Goal: Information Seeking & Learning: Compare options

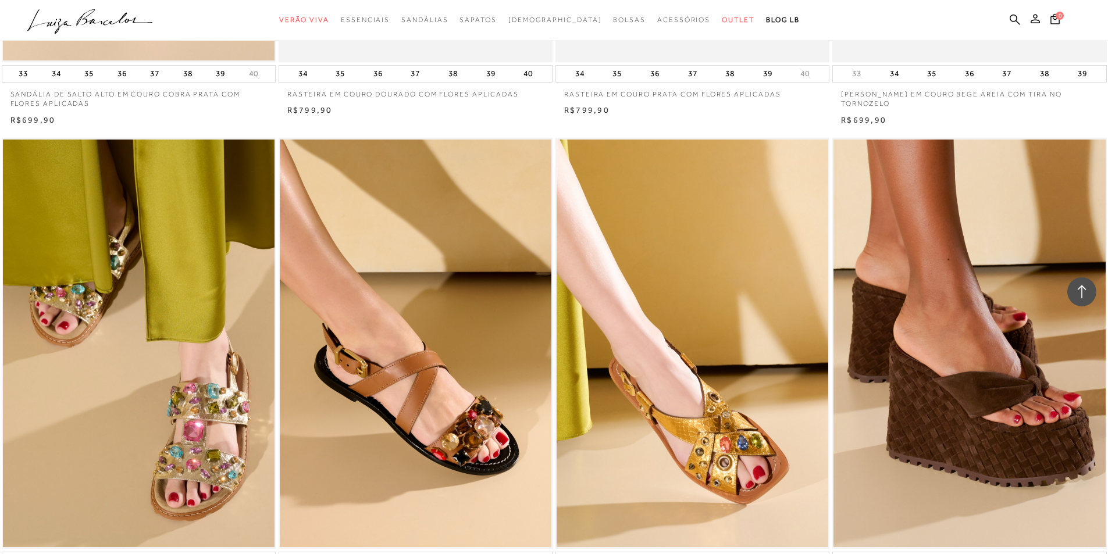
scroll to position [1105, 0]
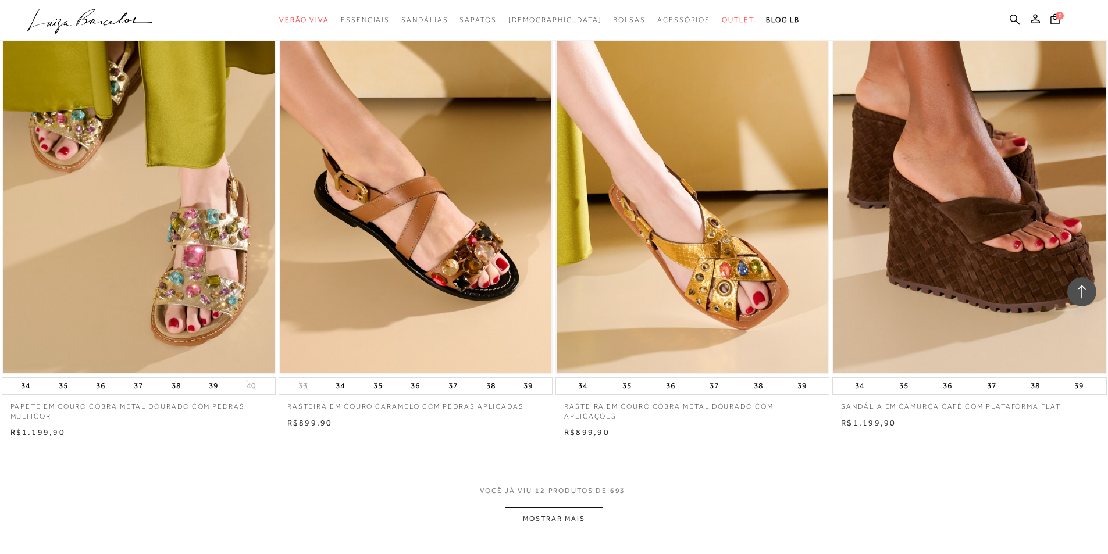
click at [706, 270] on img at bounding box center [693, 169] width 272 height 408
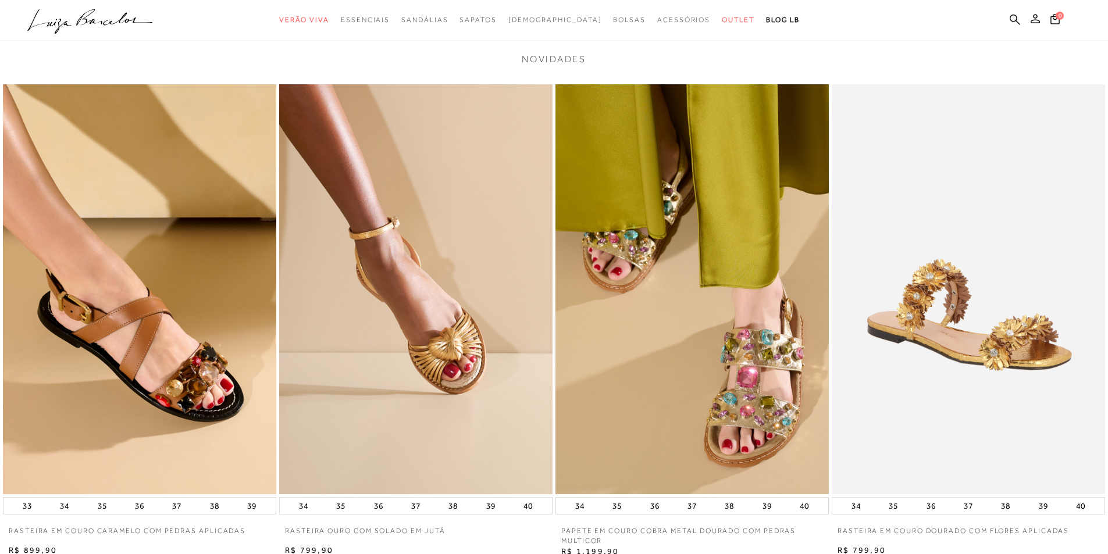
scroll to position [1920, 0]
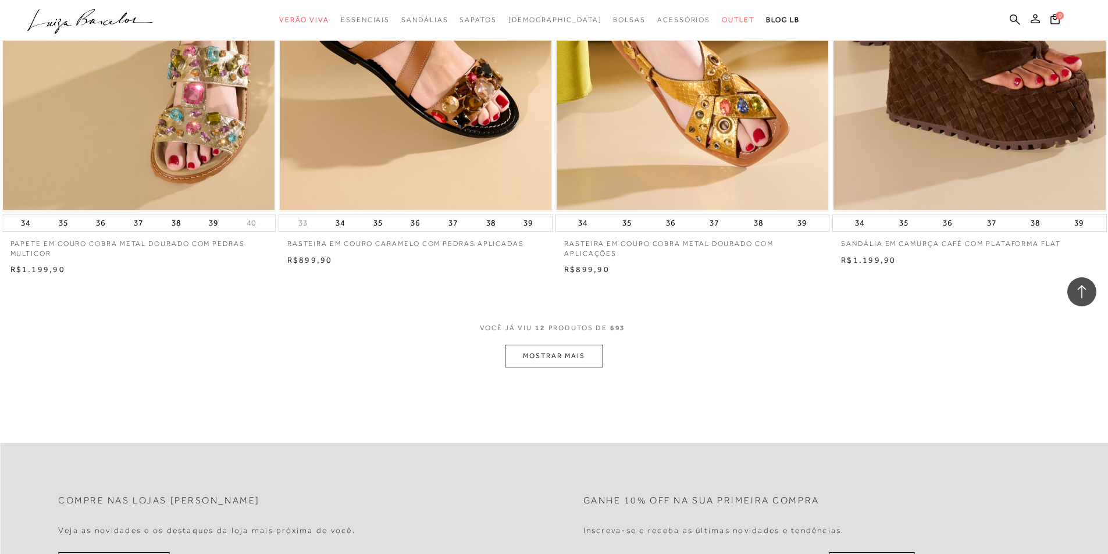
scroll to position [1338, 0]
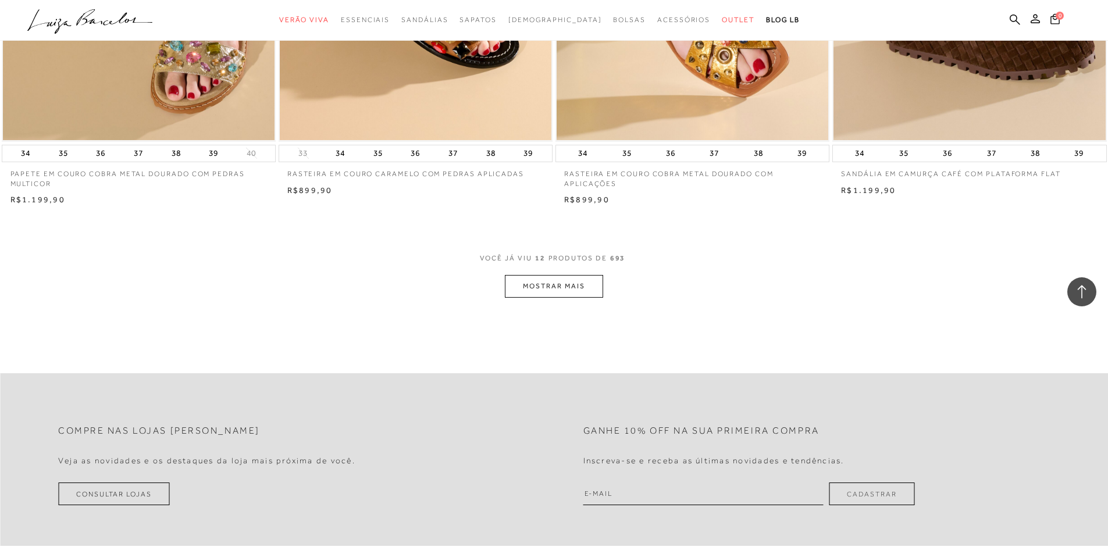
click at [554, 293] on button "MOSTRAR MAIS" at bounding box center [554, 286] width 98 height 23
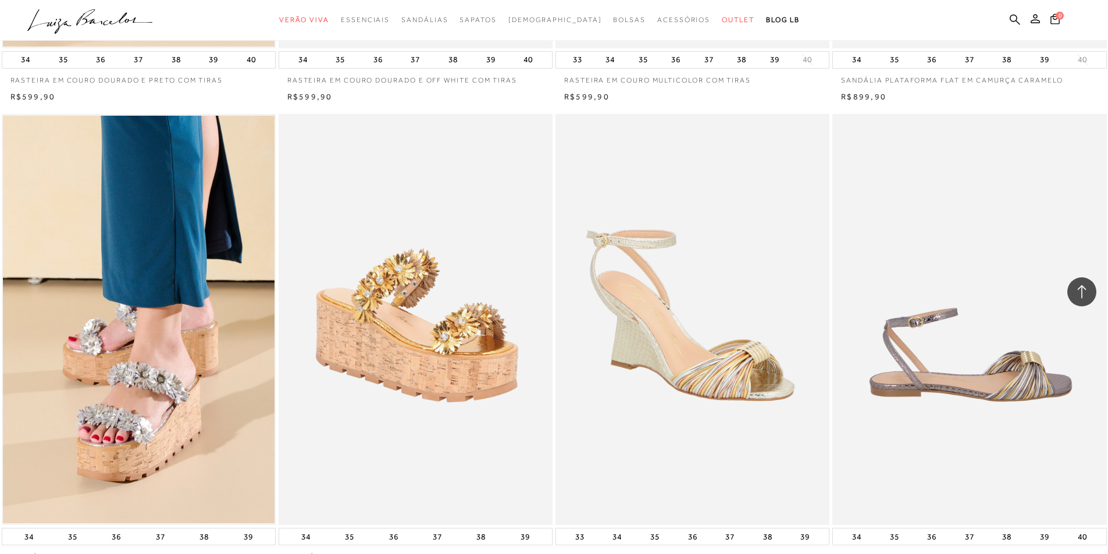
scroll to position [1920, 0]
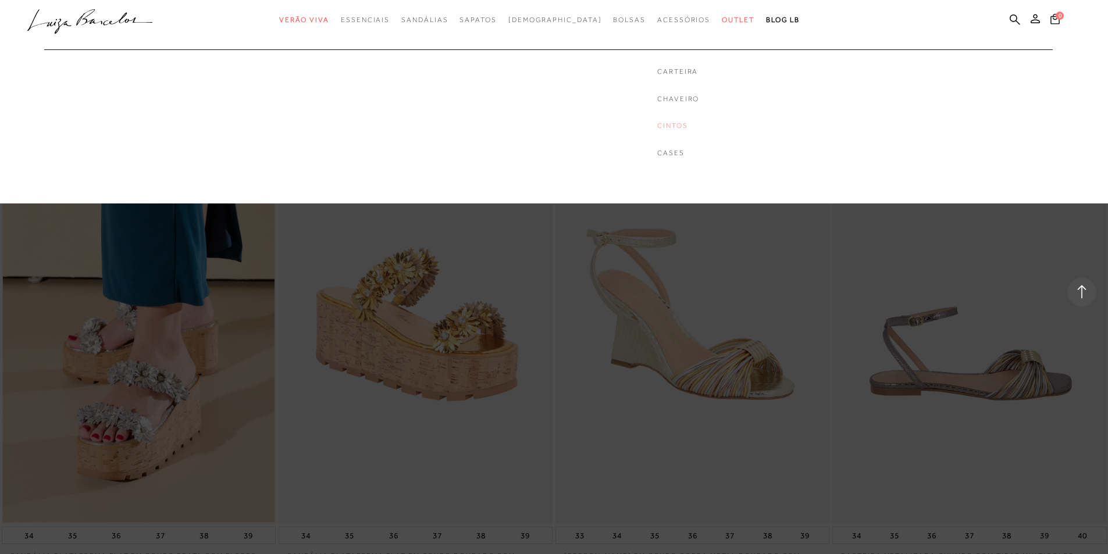
click at [657, 125] on link "Cintos" at bounding box center [678, 126] width 42 height 10
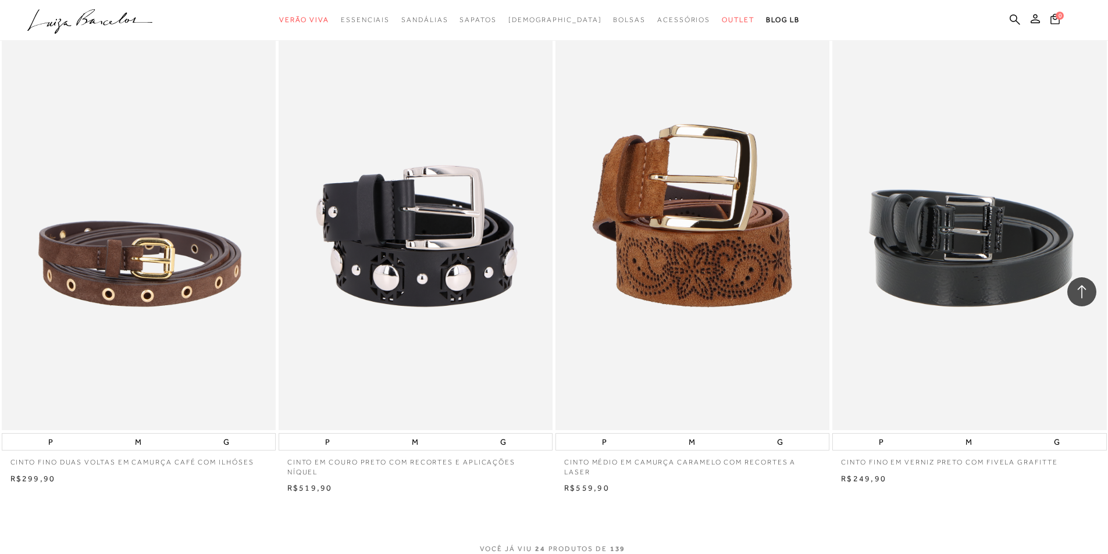
scroll to position [2967, 0]
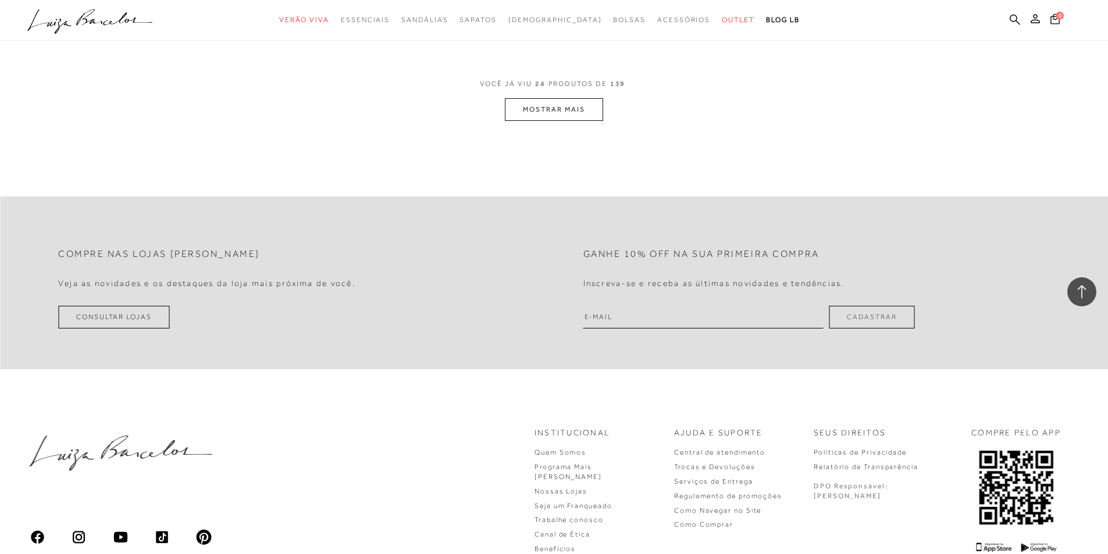
click at [574, 114] on button "MOSTRAR MAIS" at bounding box center [554, 109] width 98 height 23
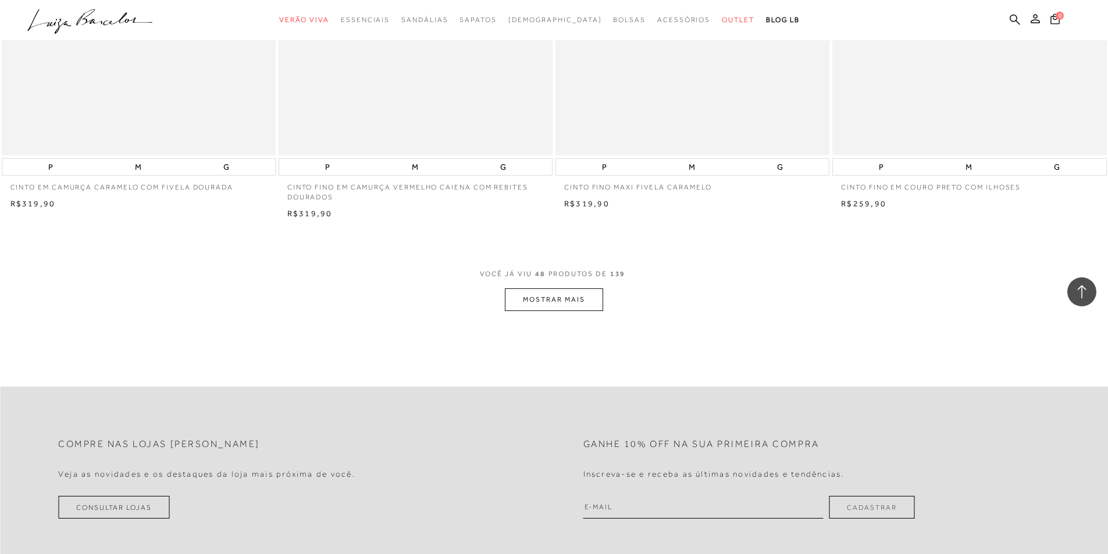
scroll to position [5701, 0]
click at [556, 300] on button "MOSTRAR MAIS" at bounding box center [554, 299] width 98 height 23
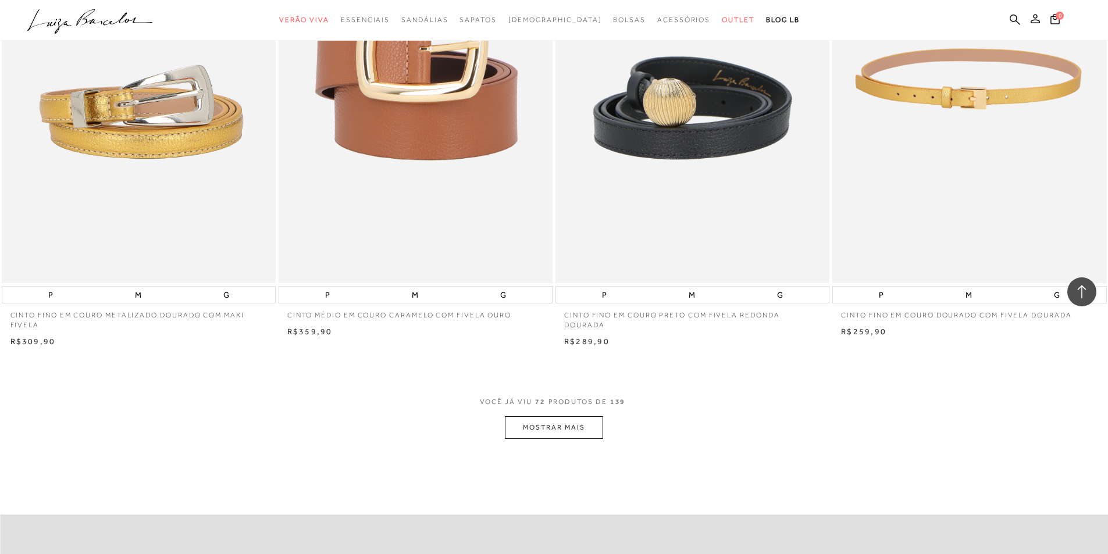
scroll to position [8494, 0]
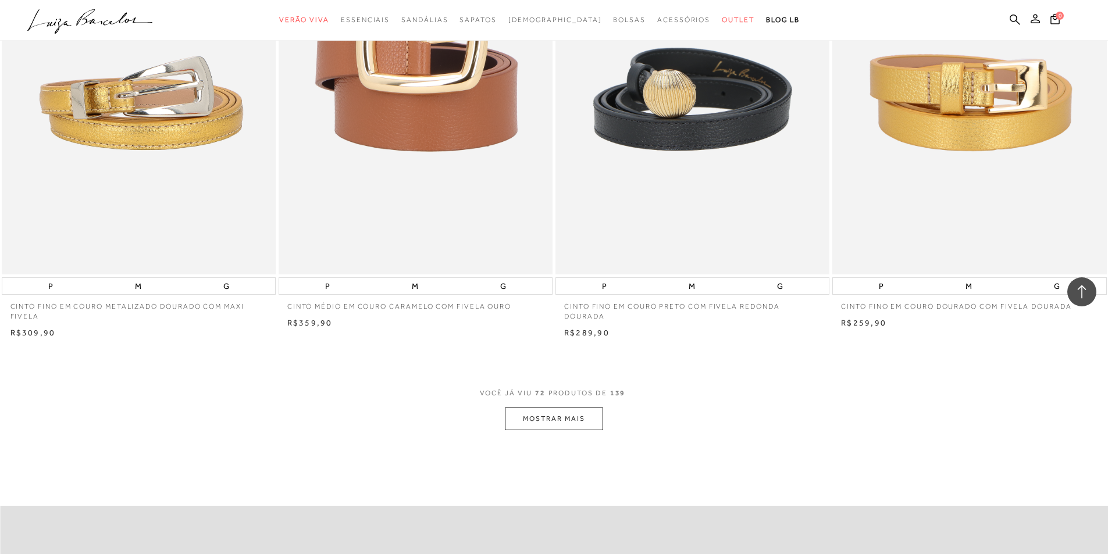
click at [567, 422] on button "MOSTRAR MAIS" at bounding box center [554, 419] width 98 height 23
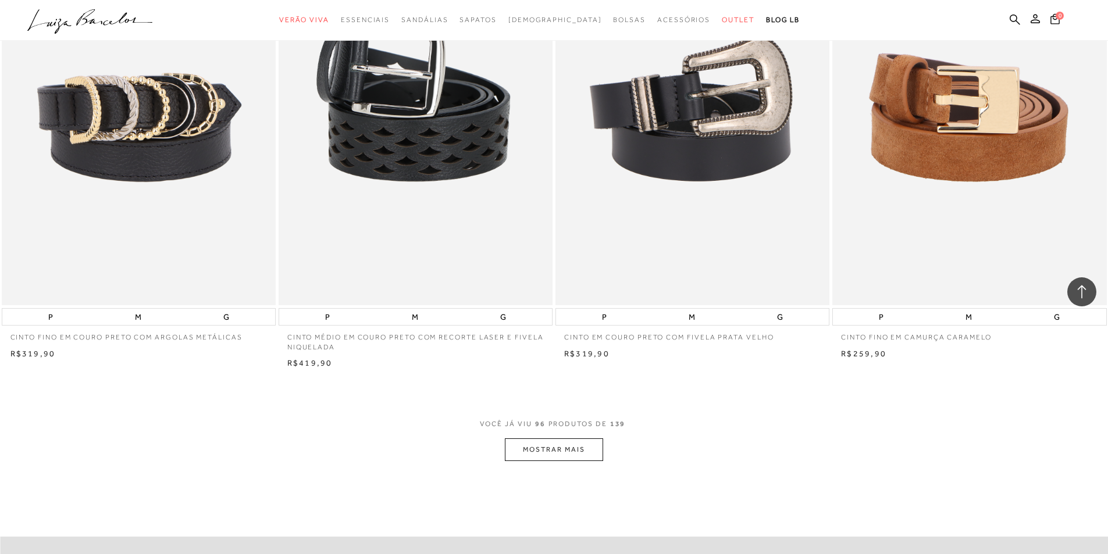
scroll to position [11344, 0]
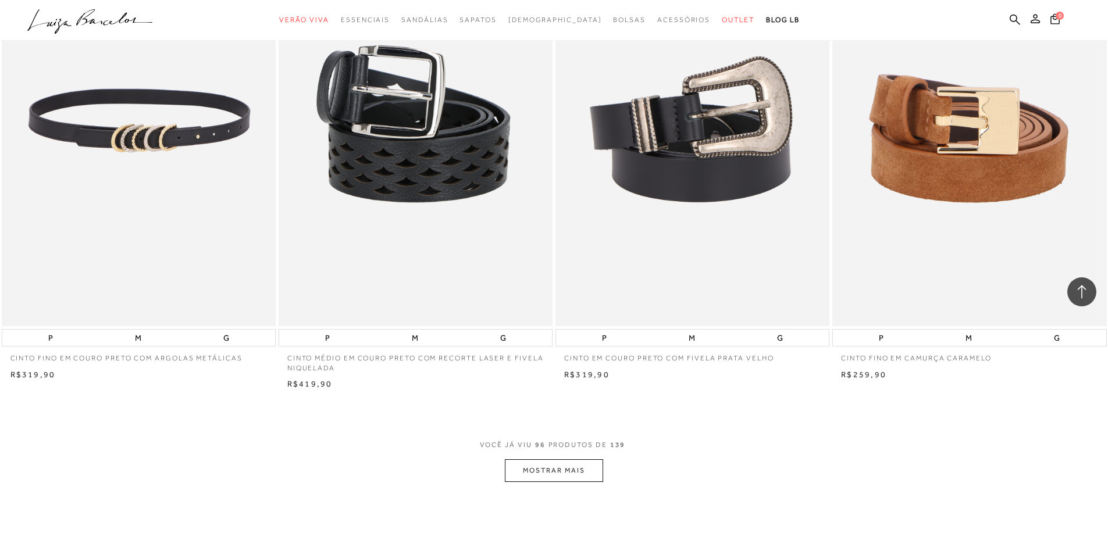
click at [184, 167] on img at bounding box center [139, 120] width 273 height 411
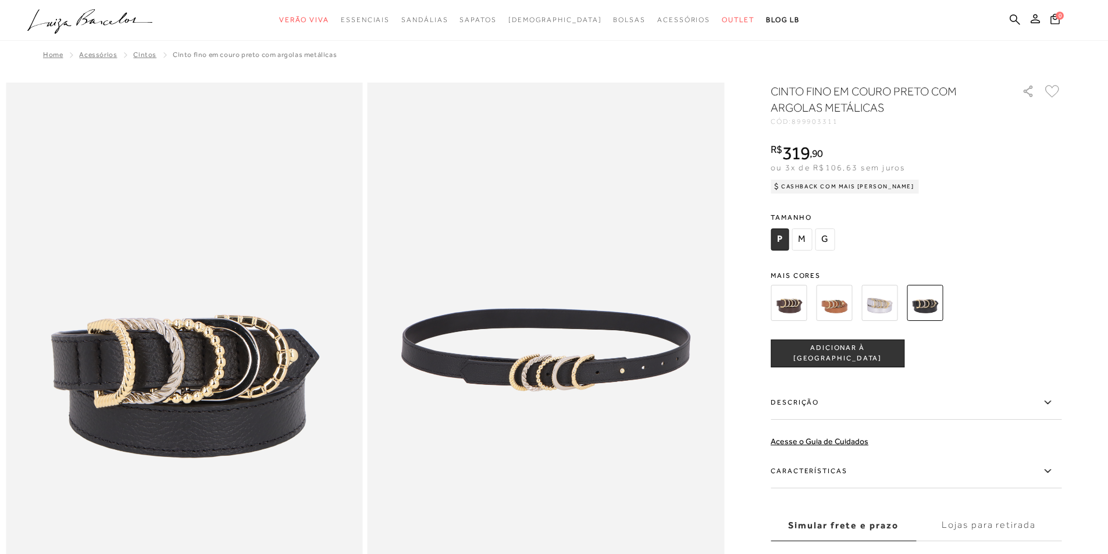
click at [885, 304] on img at bounding box center [880, 303] width 36 height 36
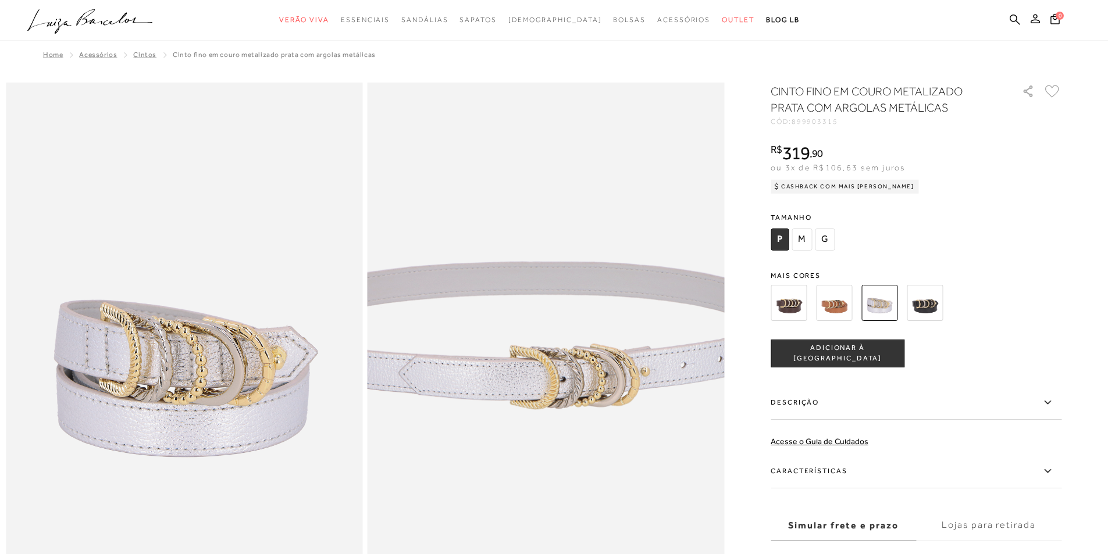
click at [571, 369] on img at bounding box center [523, 335] width 714 height 1071
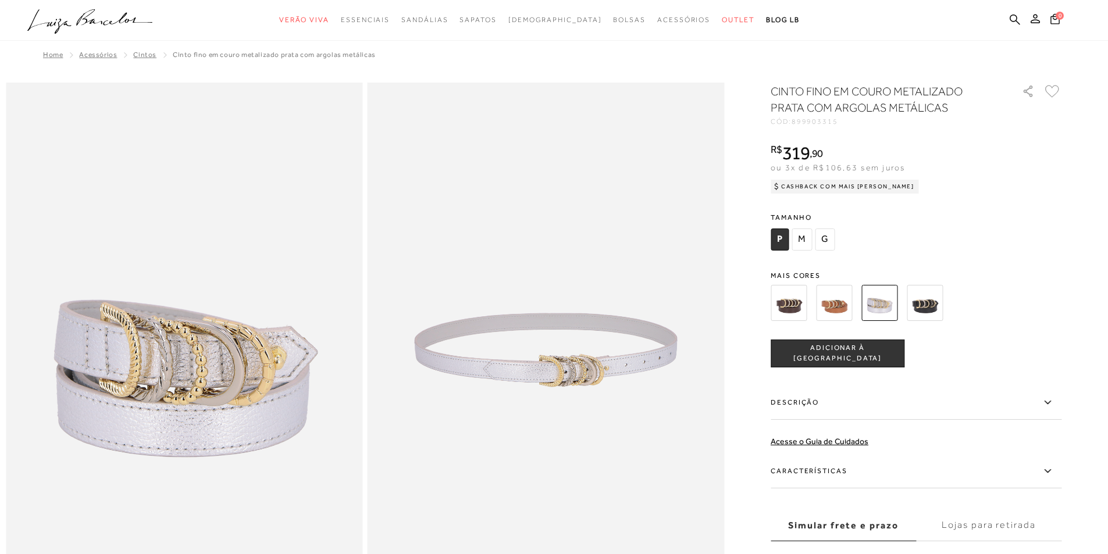
click at [845, 301] on img at bounding box center [834, 303] width 36 height 36
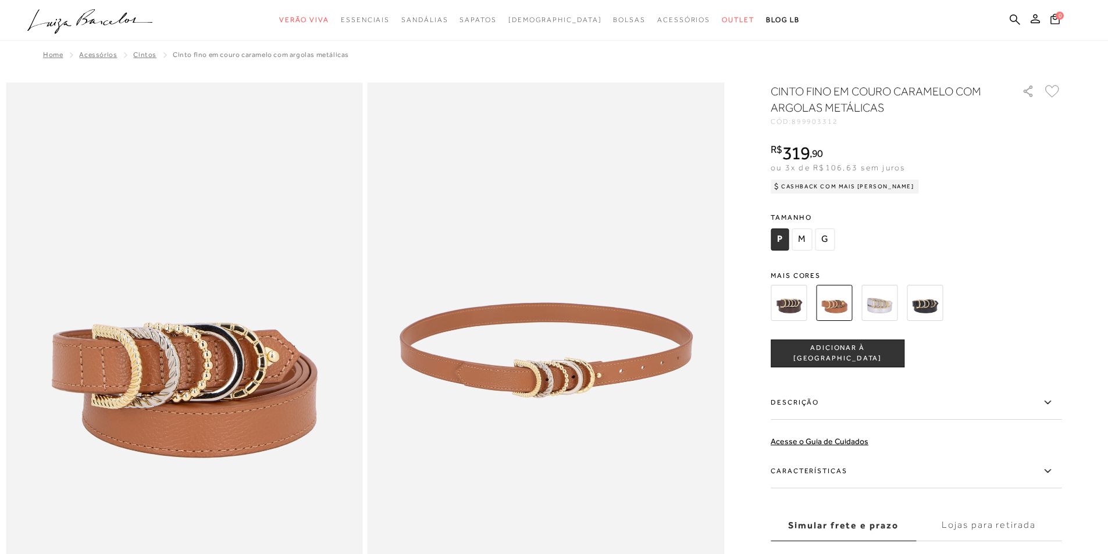
click at [794, 302] on img at bounding box center [789, 303] width 36 height 36
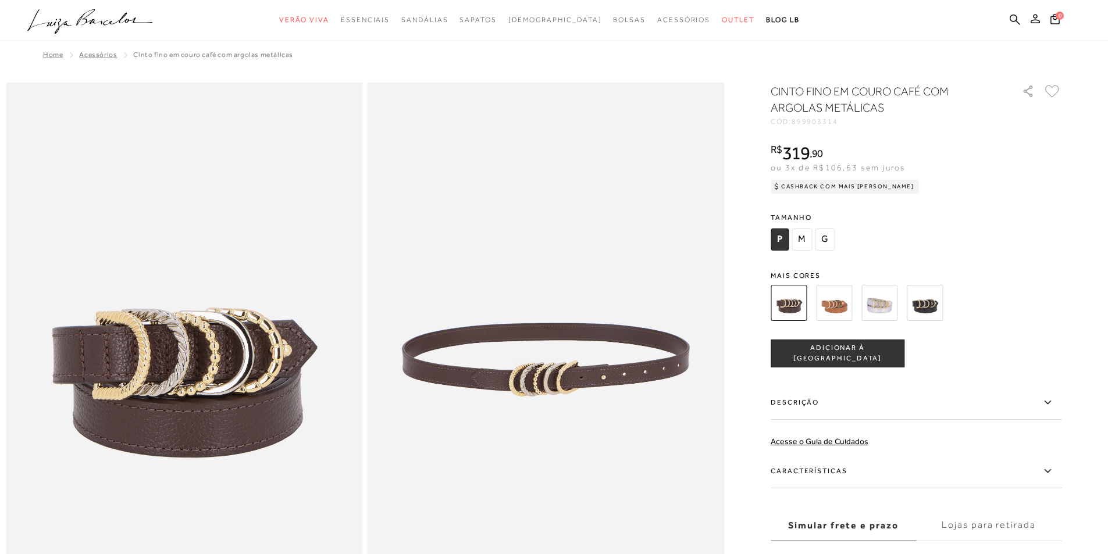
click at [934, 303] on img at bounding box center [925, 303] width 36 height 36
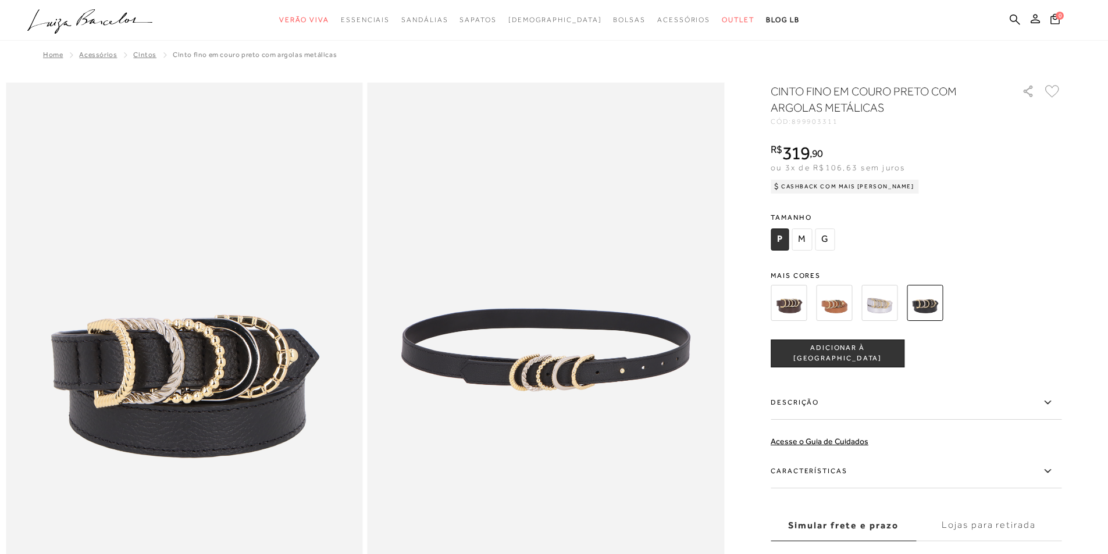
click at [882, 306] on img at bounding box center [880, 303] width 36 height 36
